Goal: Information Seeking & Learning: Find specific fact

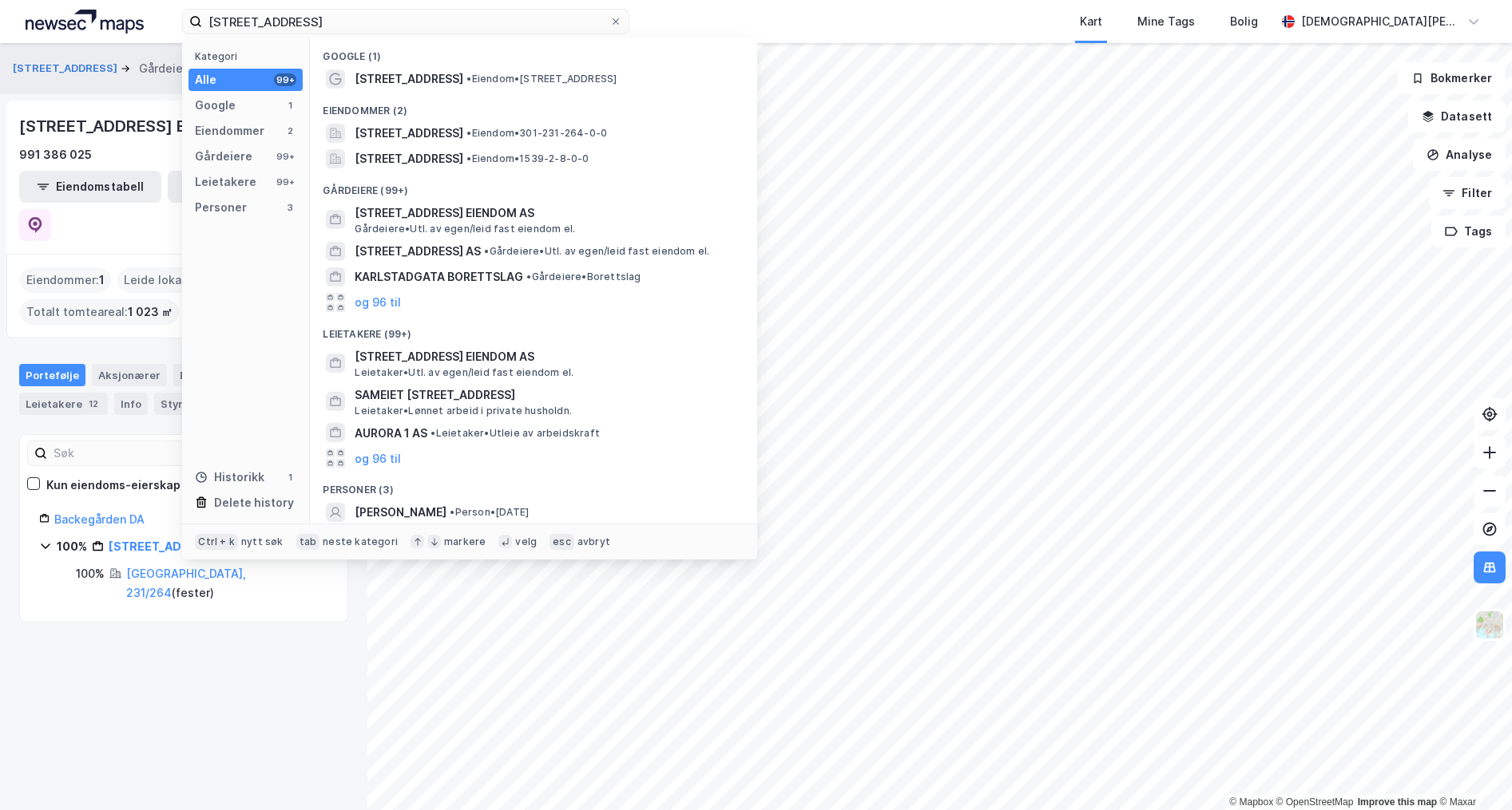
click at [178, 22] on div "[STREET_ADDRESS] Kategori Alle 99+ Google 1 Eiendommer 2 Gårdeiere 99+ Leietake…" at bounding box center [756, 21] width 1512 height 43
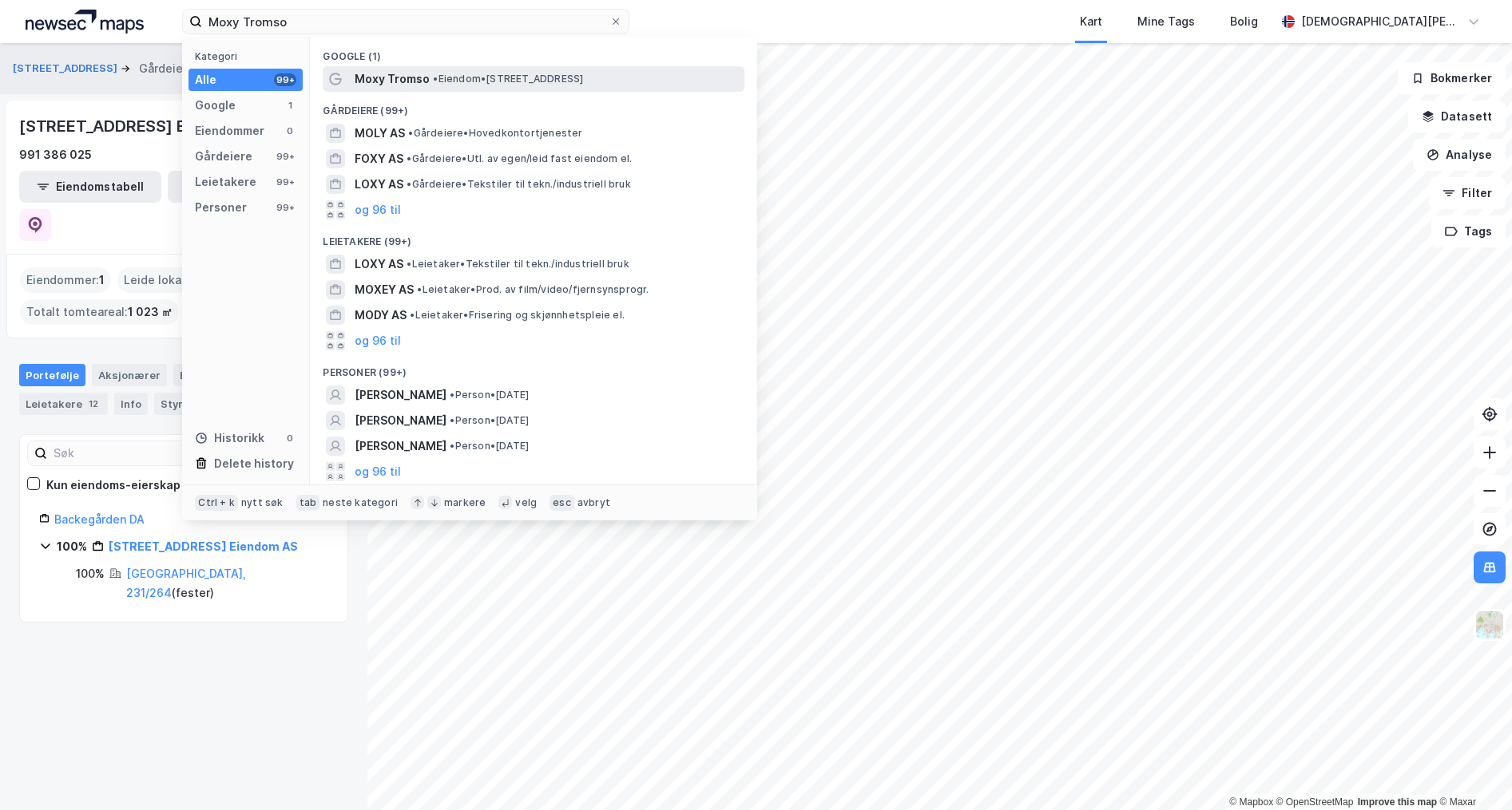
type input "Moxy Tromso"
click at [389, 77] on span "Moxy Tromso" at bounding box center [392, 79] width 75 height 20
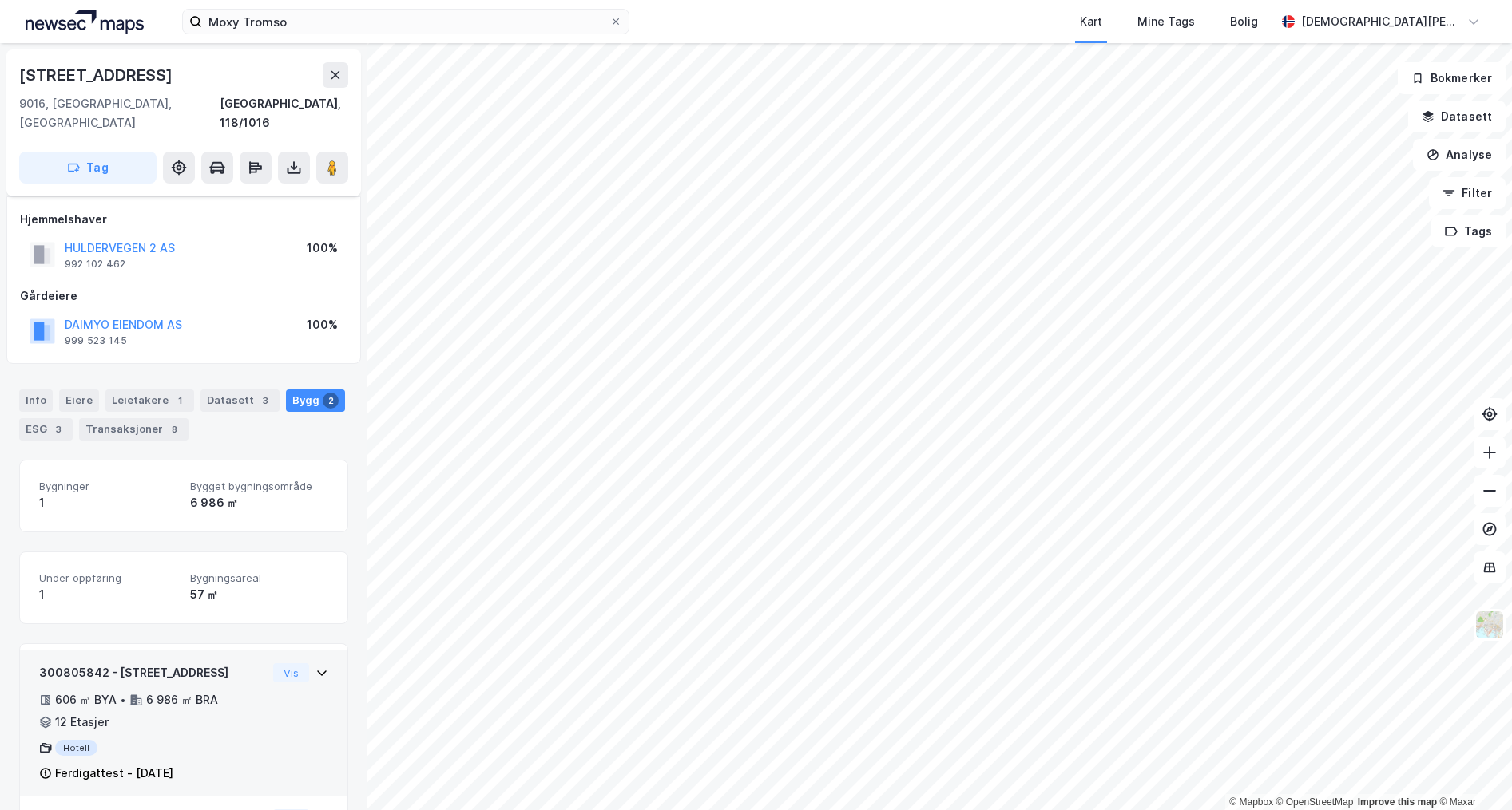
scroll to position [139, 0]
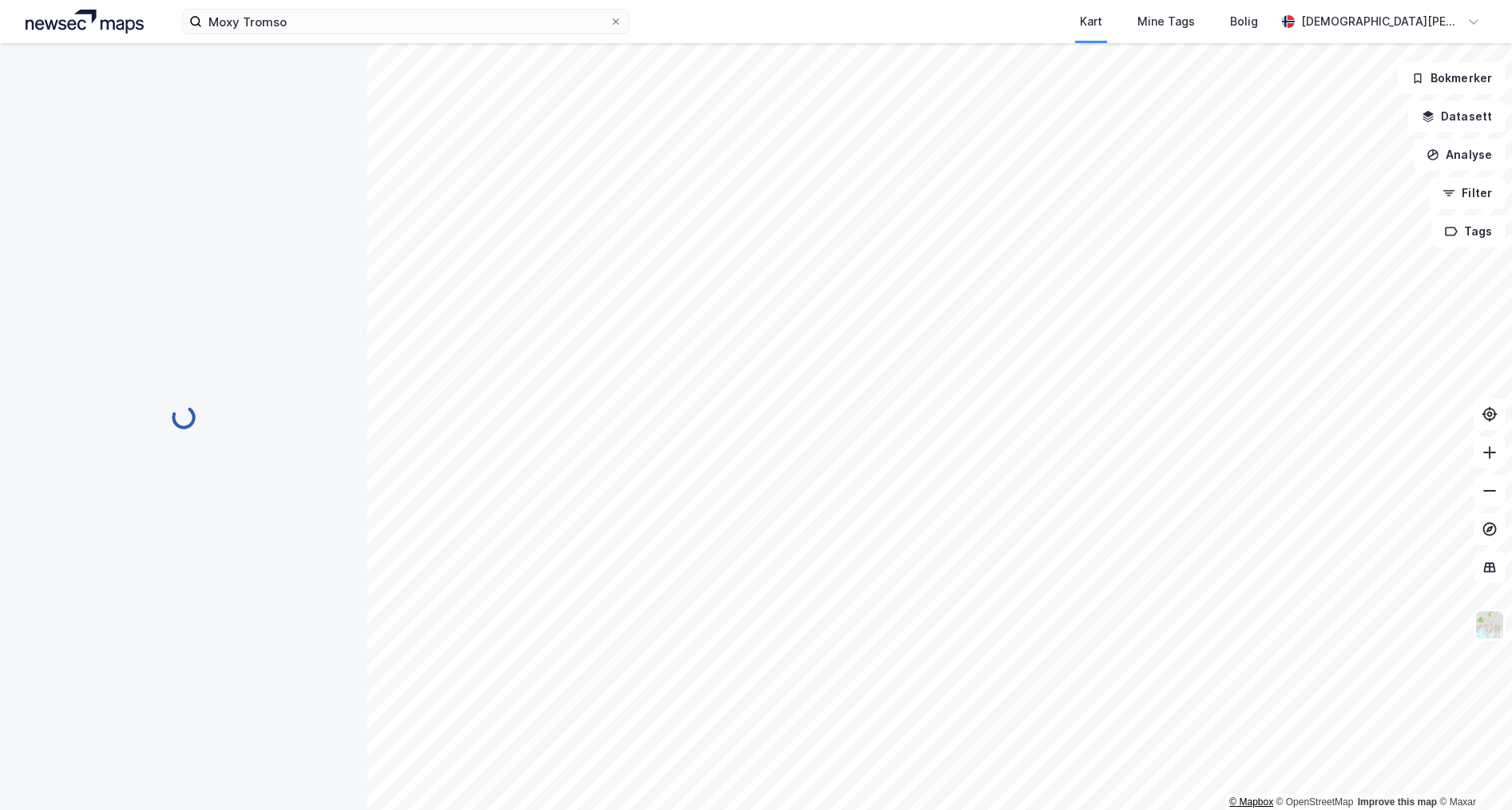
scroll to position [43, 0]
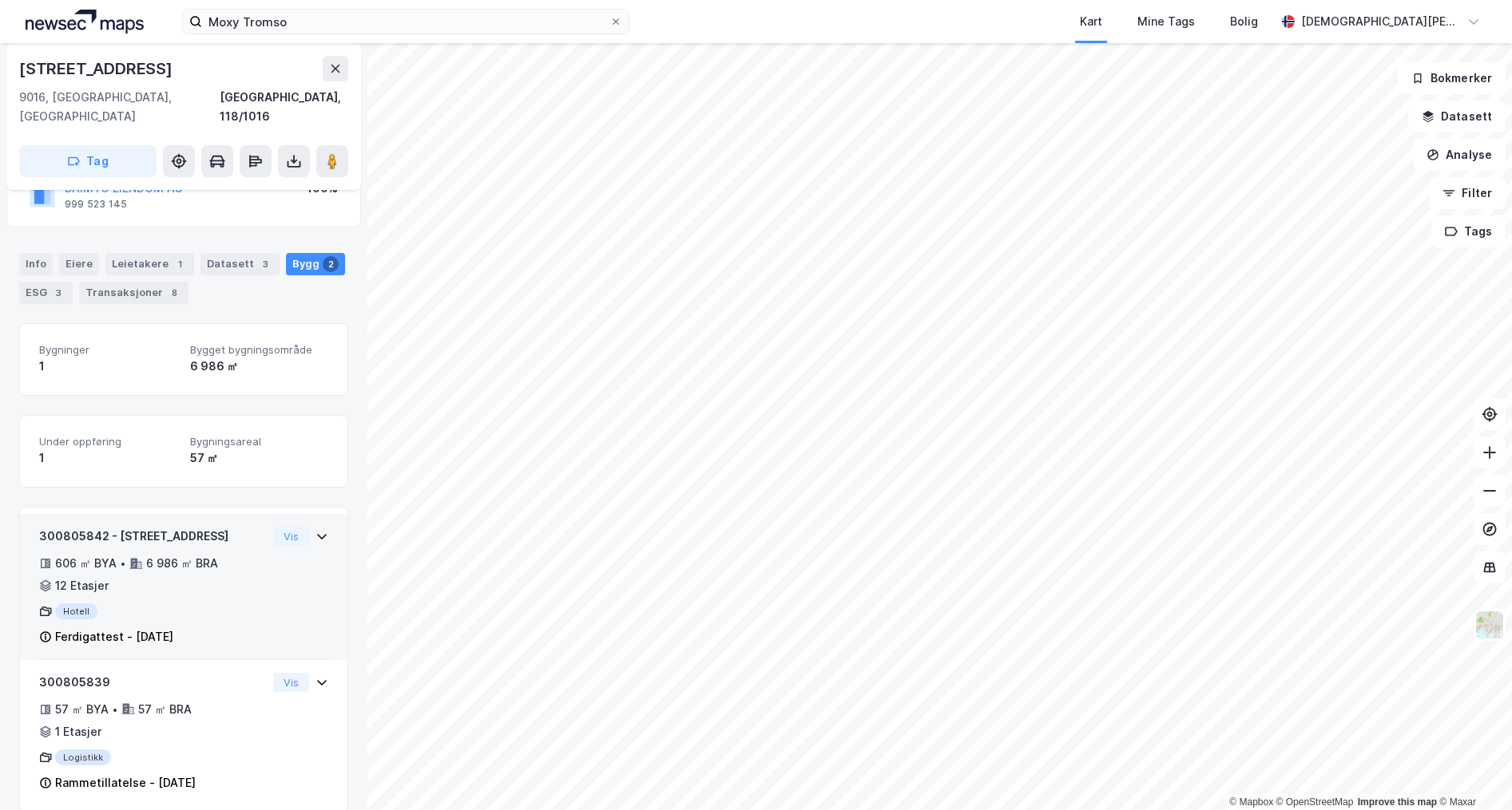
scroll to position [139, 0]
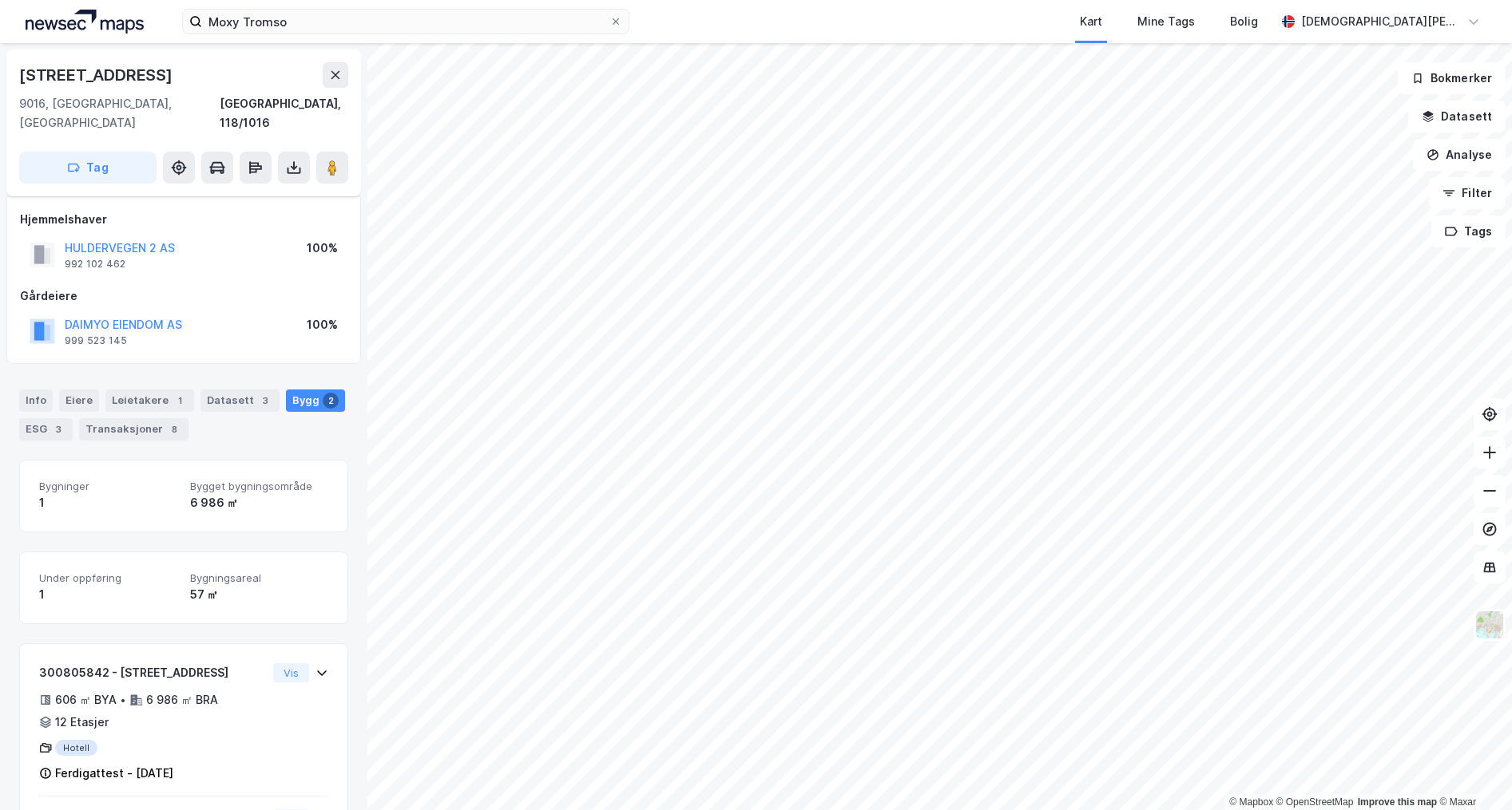
scroll to position [139, 0]
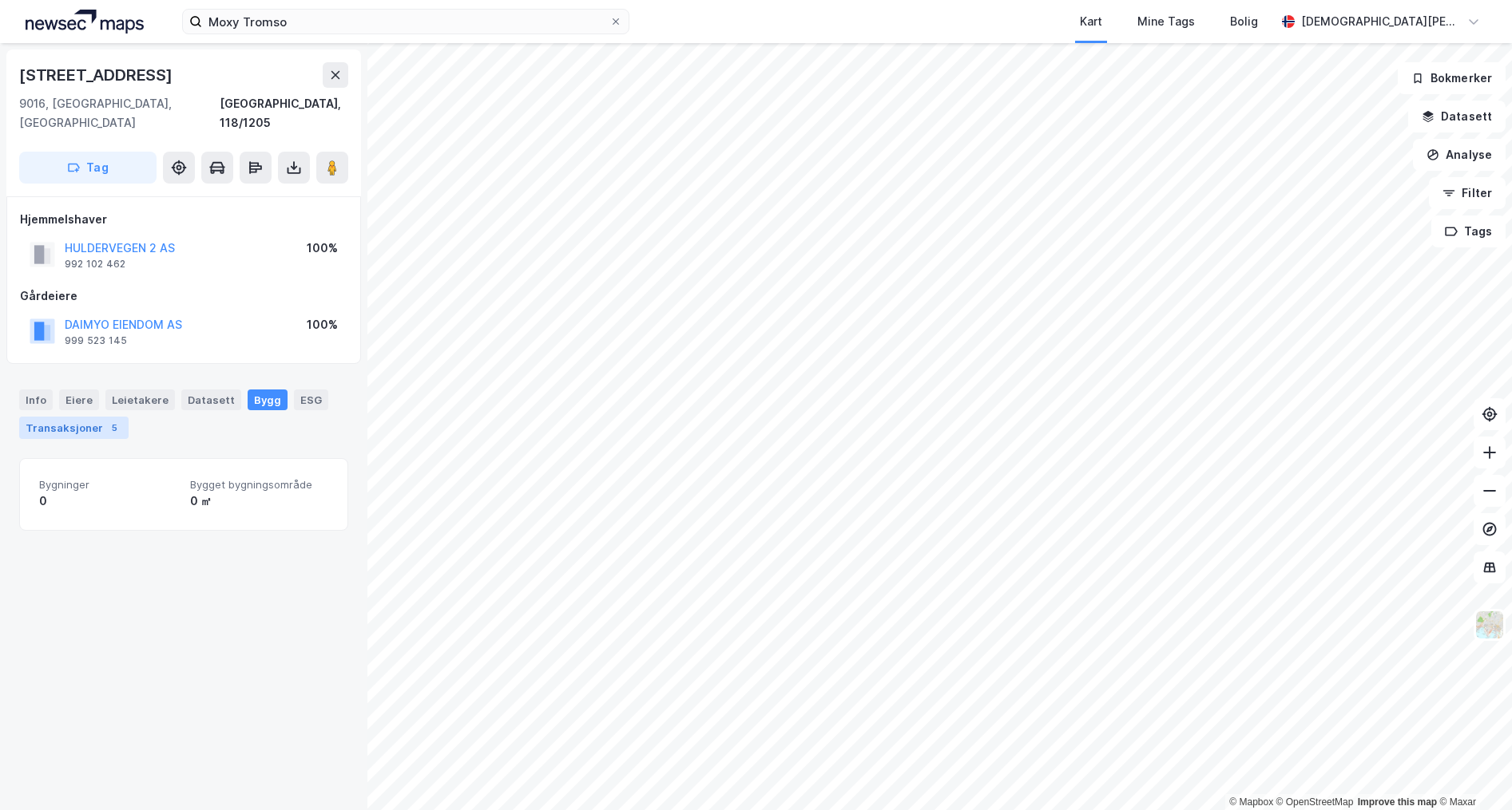
click at [49, 416] on div "Transaksjoner 5" at bounding box center [74, 427] width 109 height 22
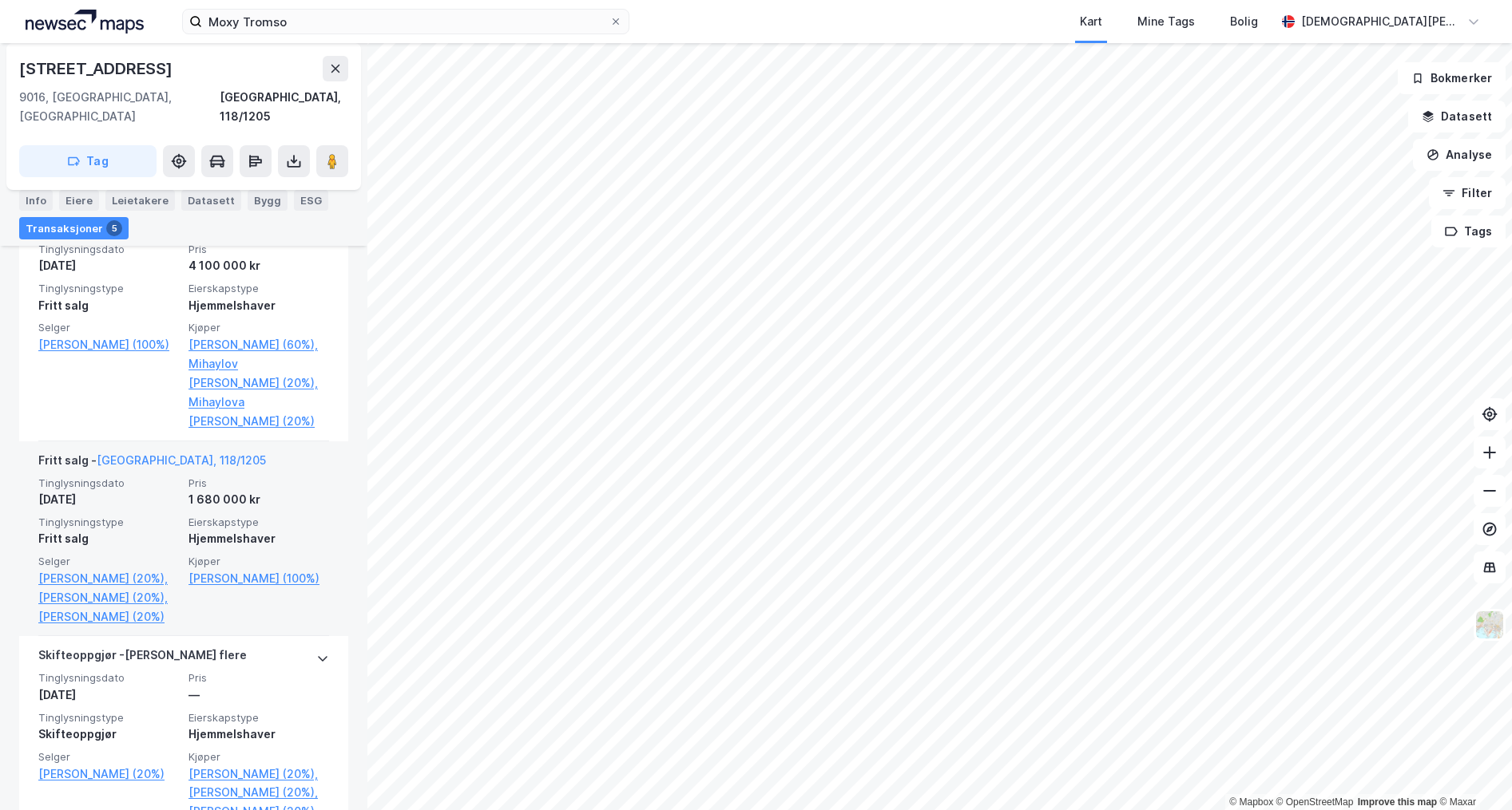
scroll to position [716, 0]
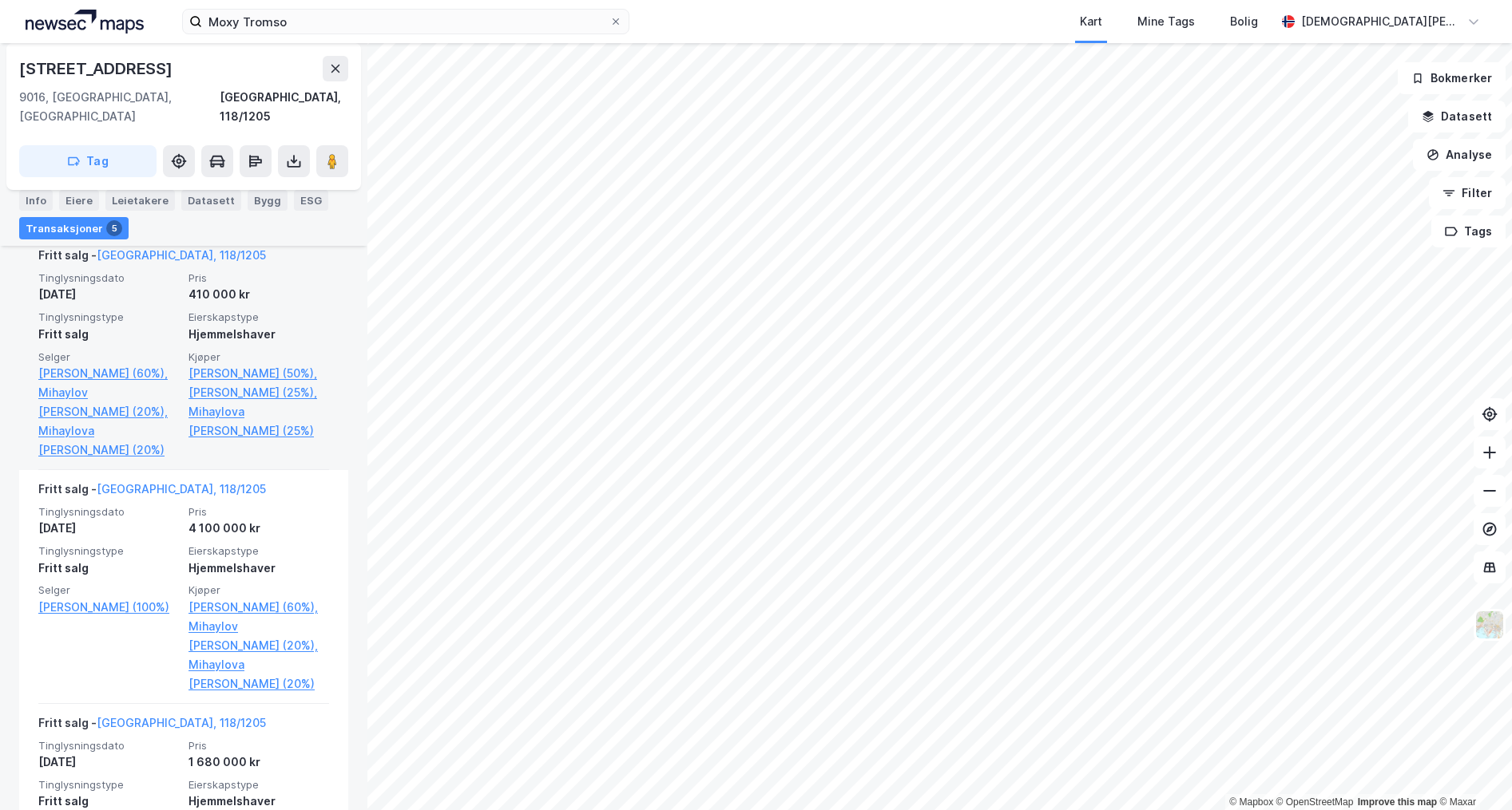
drag, startPoint x: 223, startPoint y: 392, endPoint x: 249, endPoint y: 365, distance: 37.5
click at [249, 364] on div "Tinglysningsdato [DATE] Pris 410 000 kr Tinglysningstype Fritt salg Eierskapsty…" at bounding box center [183, 365] width 291 height 188
drag, startPoint x: 180, startPoint y: 390, endPoint x: 228, endPoint y: 414, distance: 53.7
click at [228, 414] on div "Tinglysningsdato [DATE] Pris 410 000 kr Tinglysningstype Fritt salg Eierskapsty…" at bounding box center [183, 365] width 291 height 188
copy div "(60%), [PERSON_NAME] (20%), Mihaylova [PERSON_NAME] (20%) Kjøper [PERSON_NAME] …"
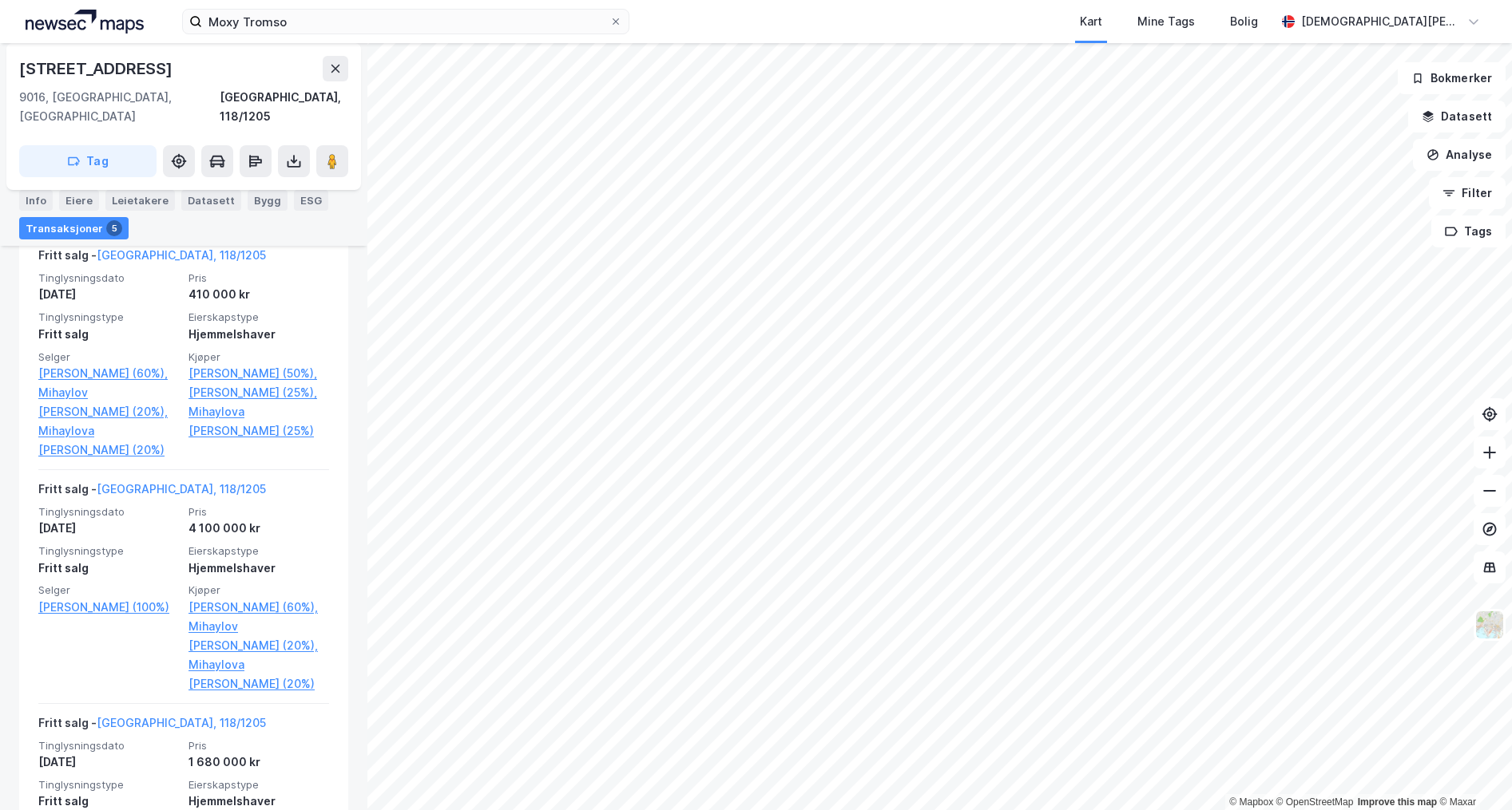
scroll to position [700, 0]
